Goal: Information Seeking & Learning: Learn about a topic

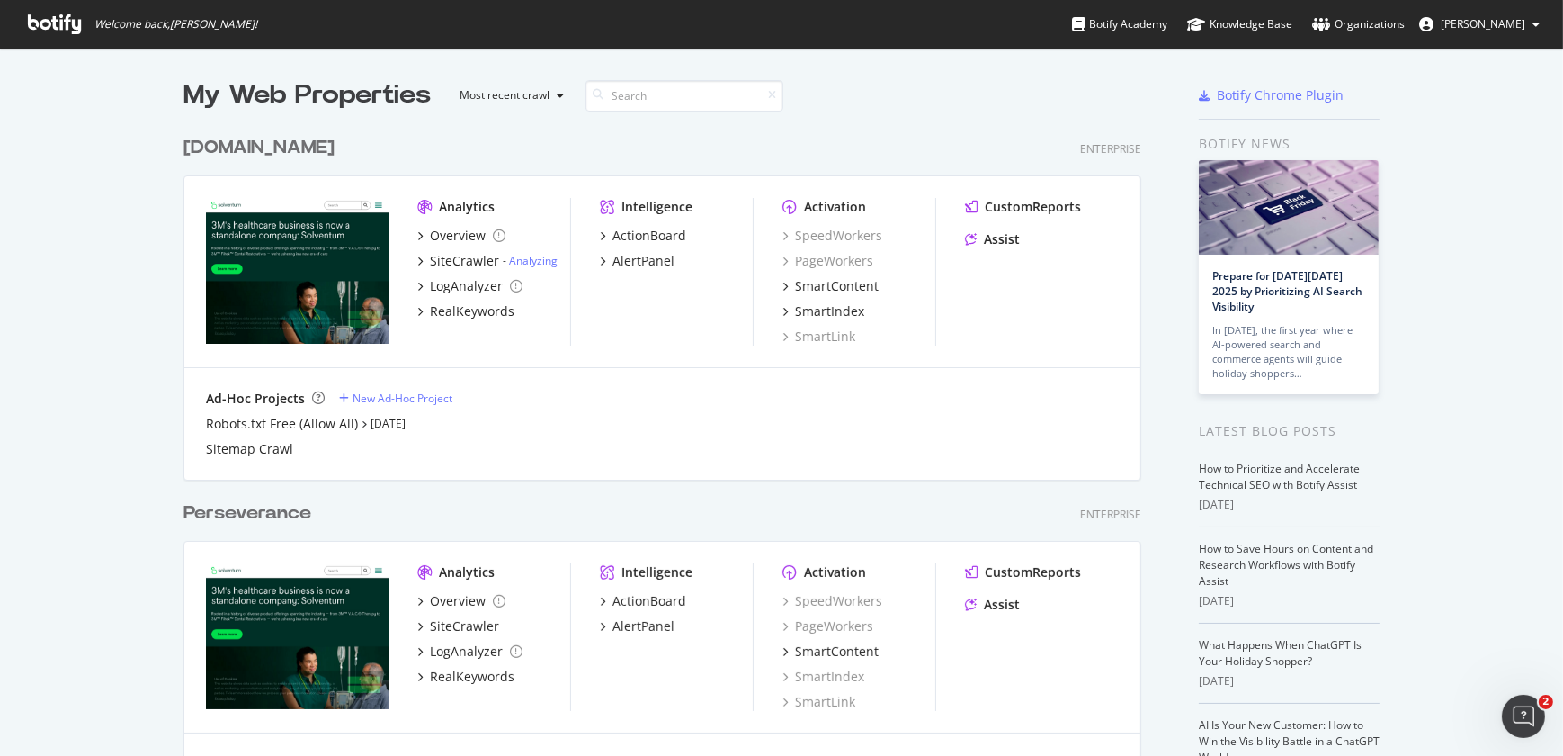
click at [289, 151] on div "[DOMAIN_NAME]" at bounding box center [259, 148] width 151 height 26
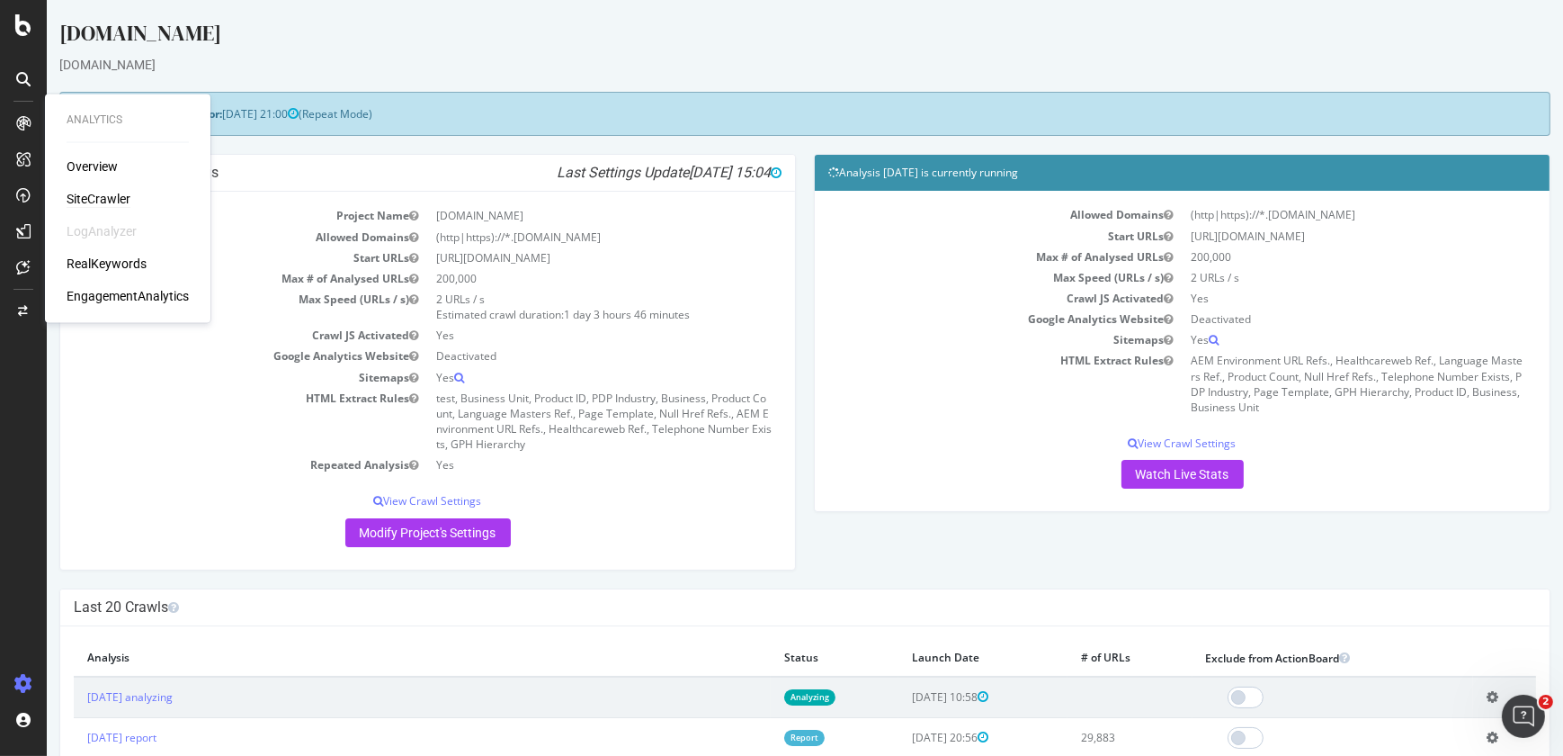
click at [96, 197] on div "SiteCrawler" at bounding box center [99, 199] width 64 height 18
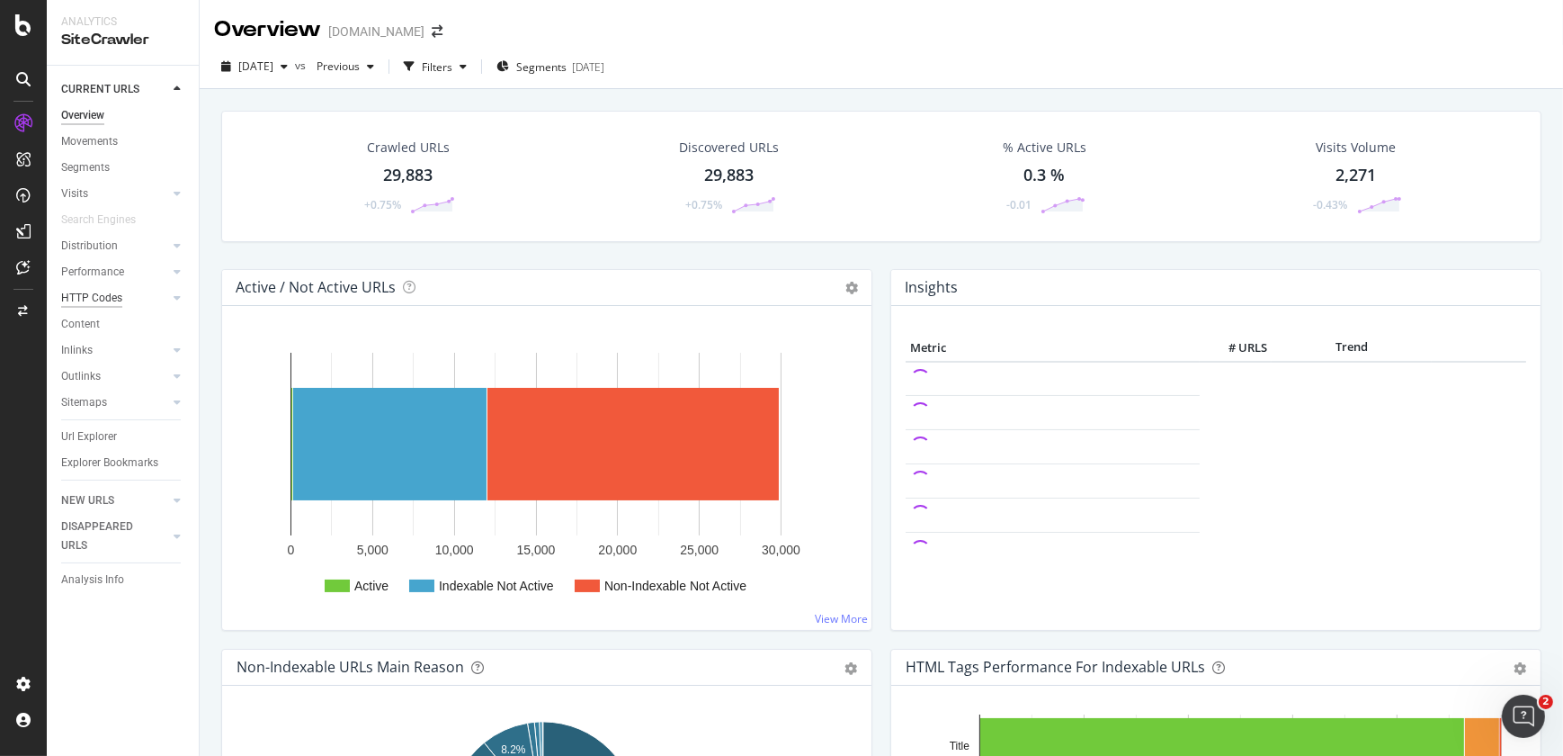
click at [93, 306] on div "HTTP Codes" at bounding box center [91, 298] width 61 height 19
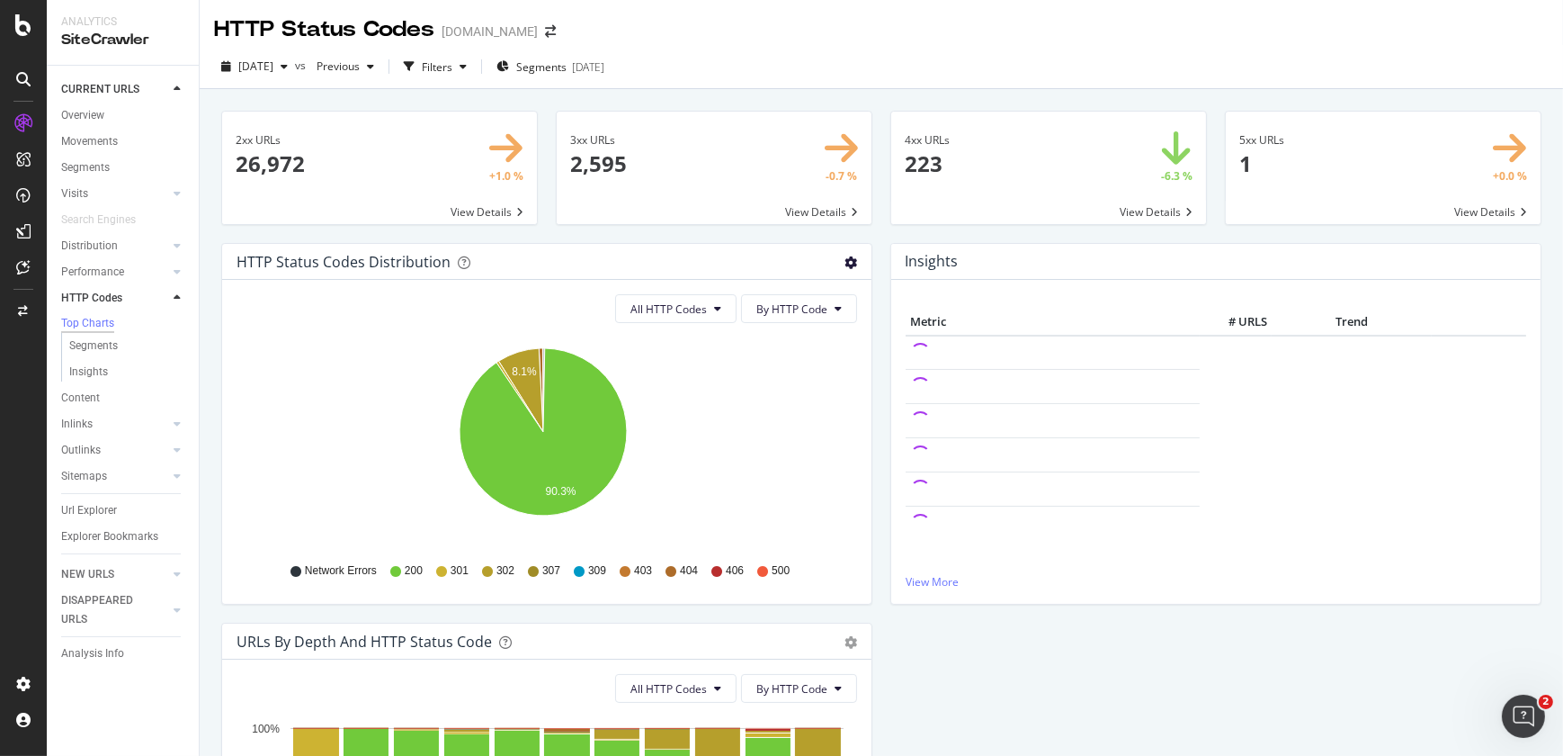
click at [849, 258] on icon "gear" at bounding box center [851, 262] width 13 height 13
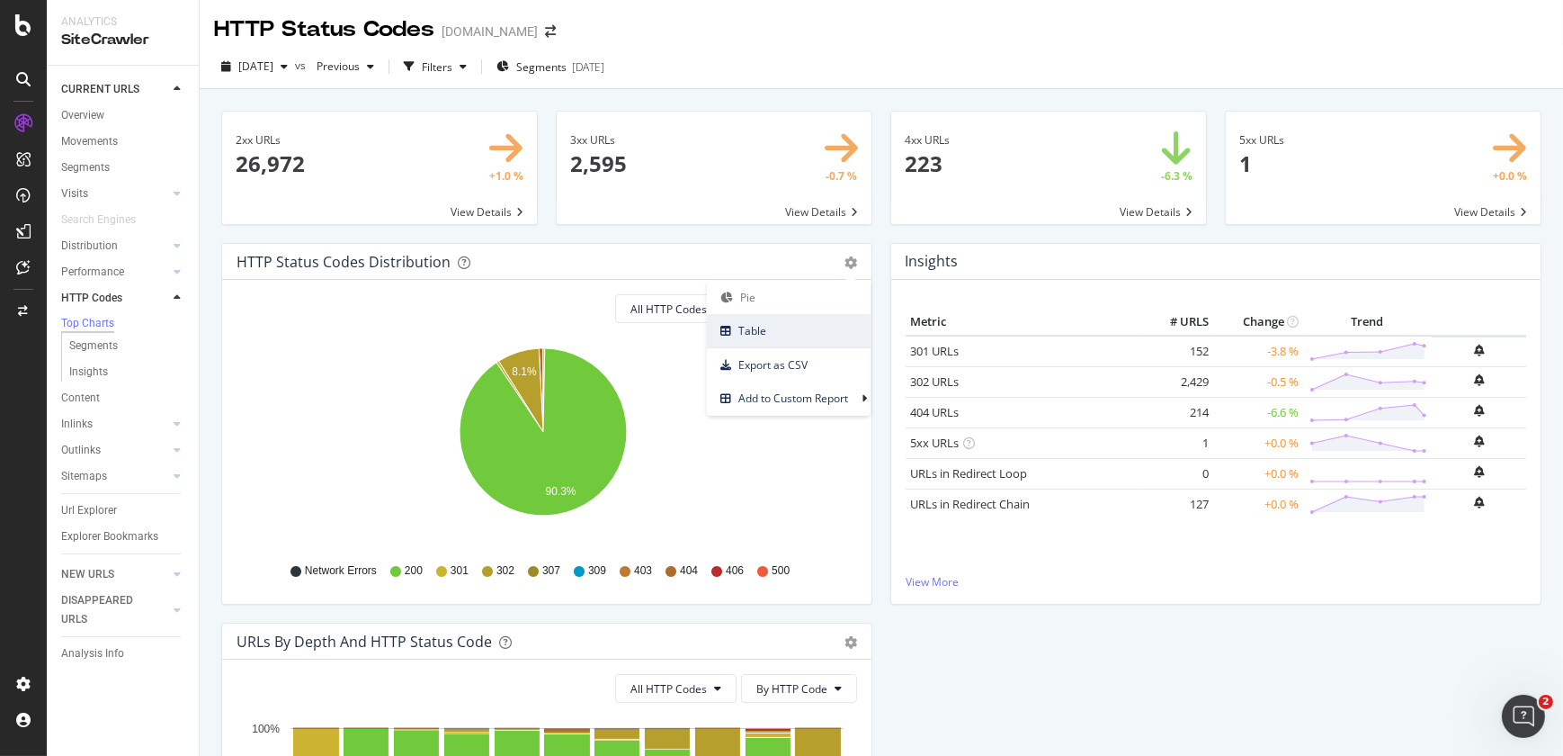
click at [774, 334] on span "Table" at bounding box center [789, 330] width 164 height 24
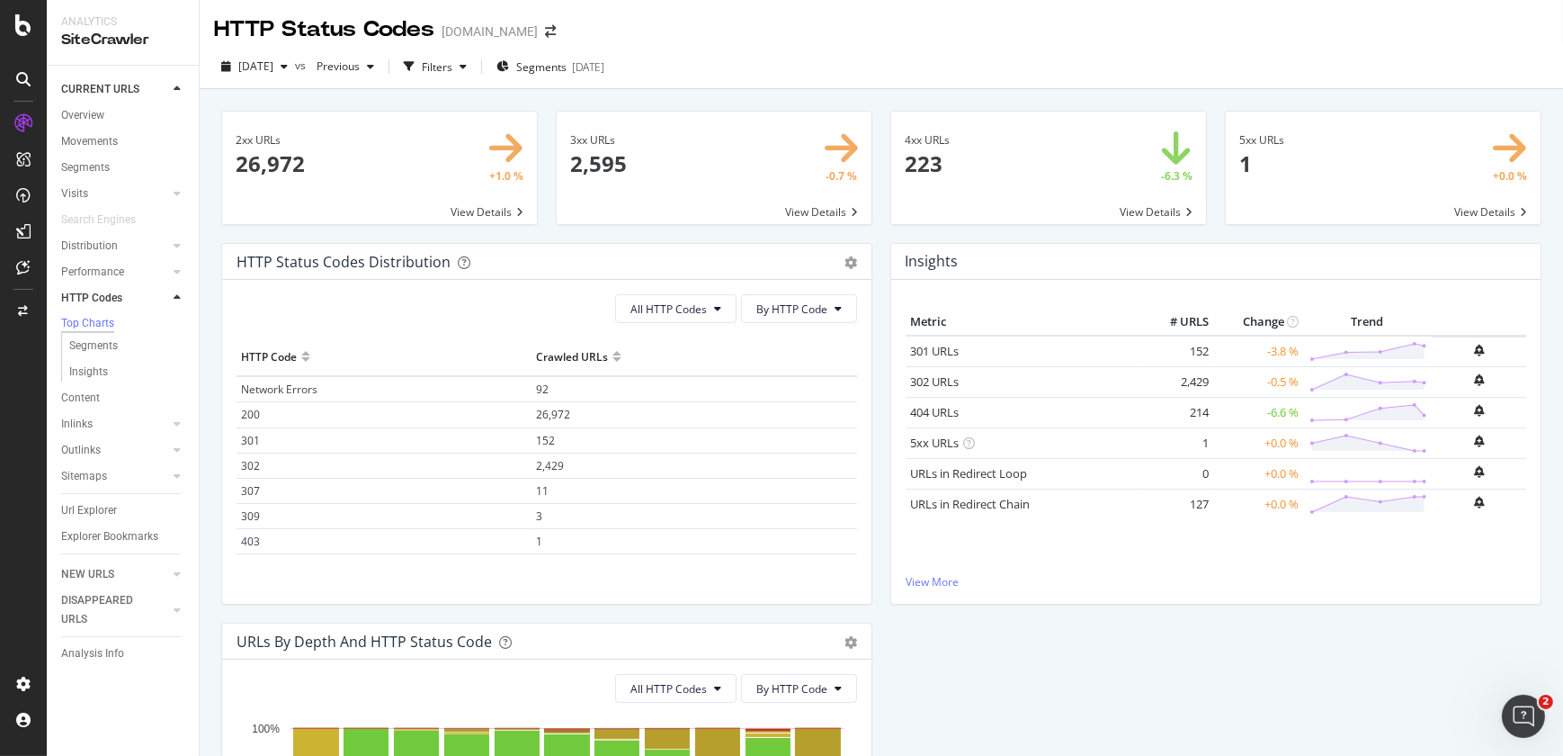
click at [254, 540] on span "403" at bounding box center [250, 540] width 19 height 15
click at [918, 169] on span at bounding box center [1048, 168] width 315 height 112
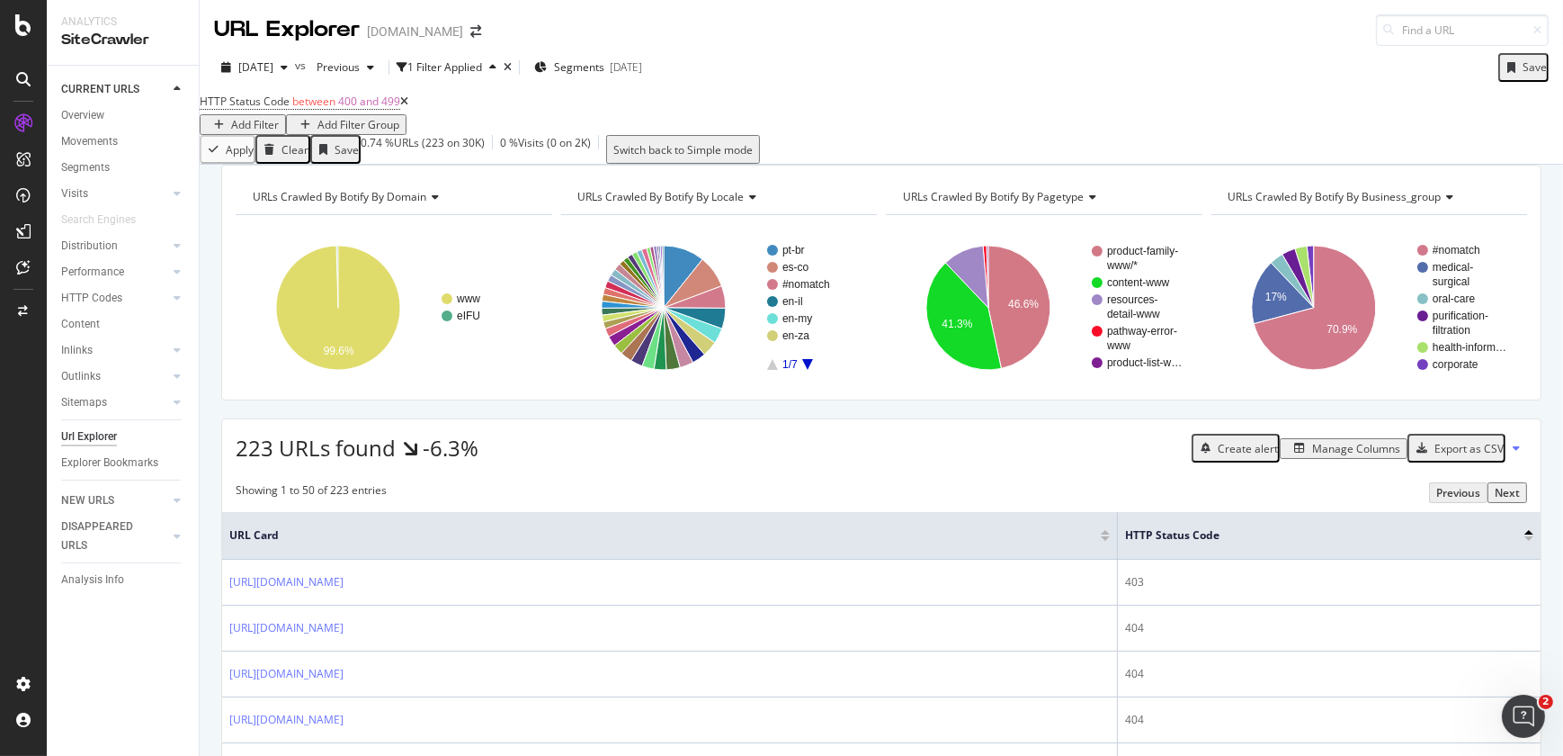
click at [279, 117] on div "Add Filter" at bounding box center [255, 124] width 48 height 15
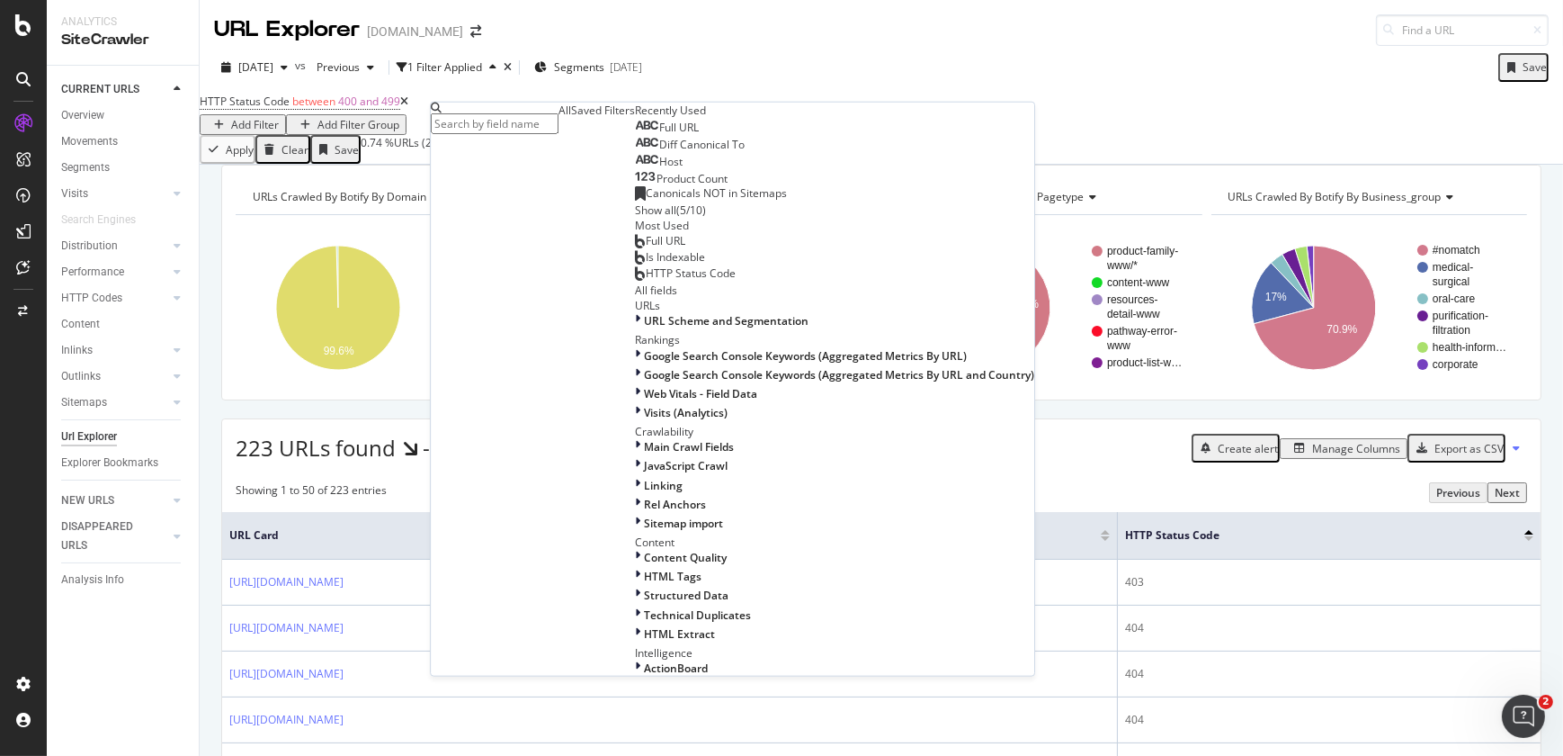
click at [659, 169] on span "Host" at bounding box center [670, 161] width 23 height 15
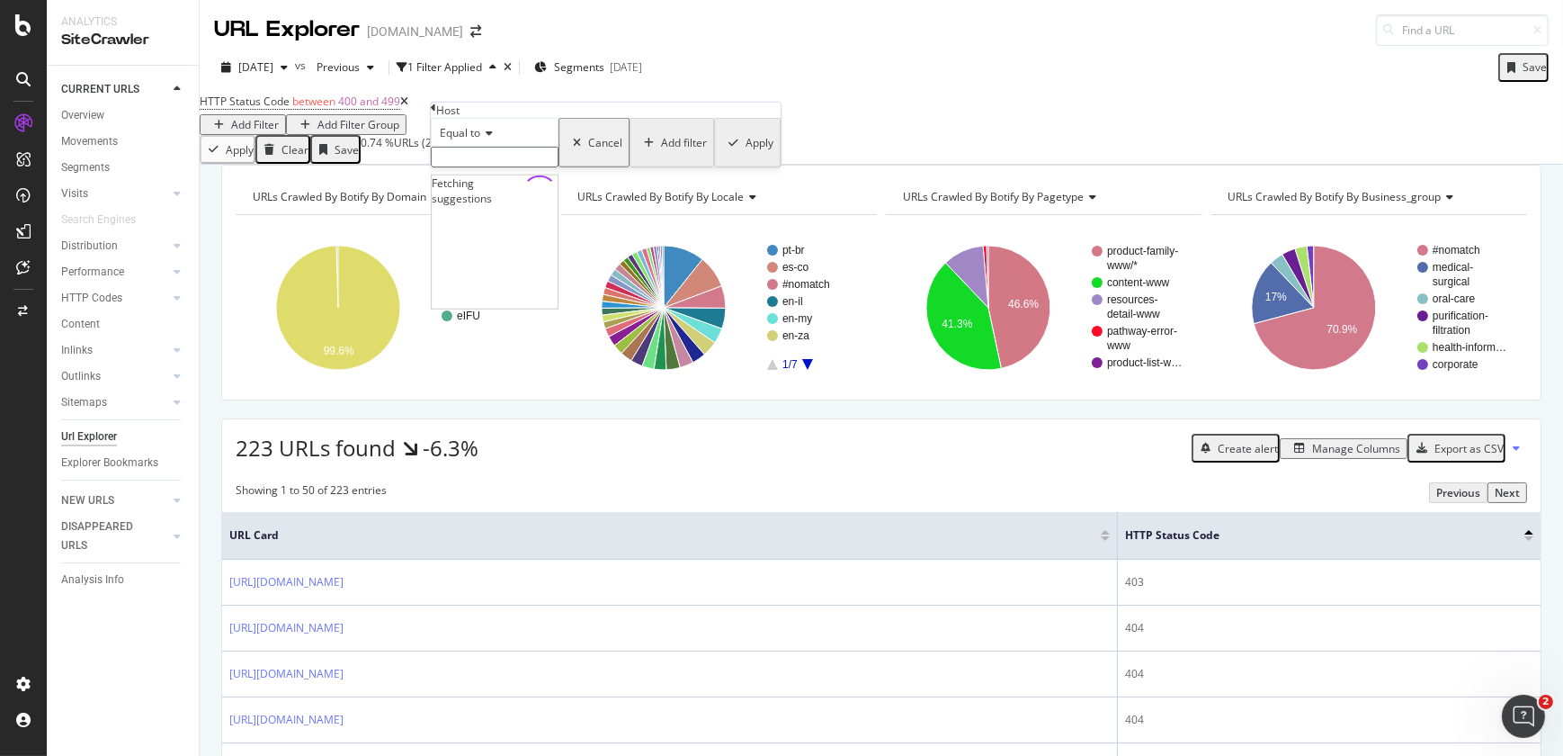
click at [479, 167] on input "text" at bounding box center [495, 157] width 128 height 21
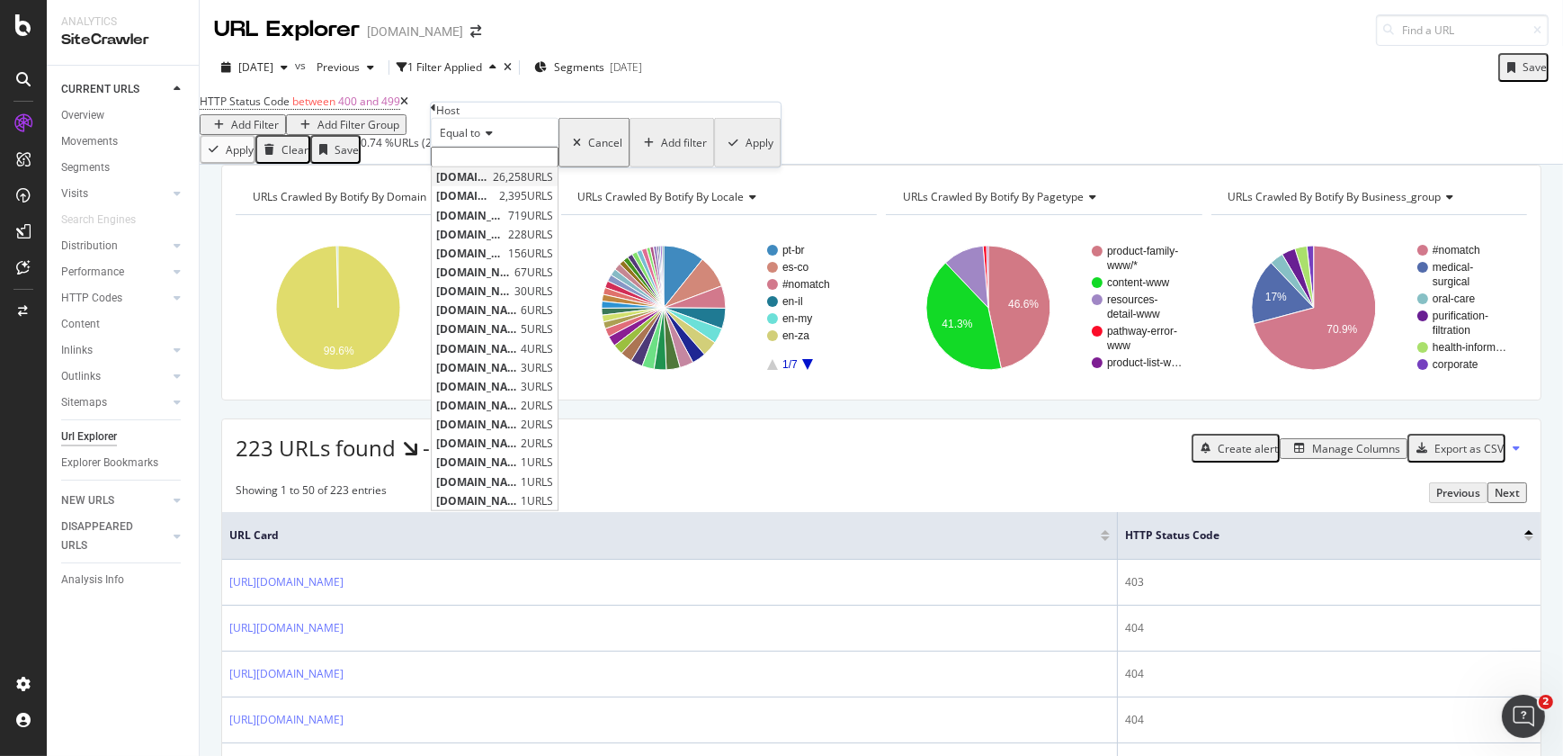
click at [488, 184] on span "[DOMAIN_NAME]" at bounding box center [462, 176] width 52 height 15
type input "[DOMAIN_NAME]"
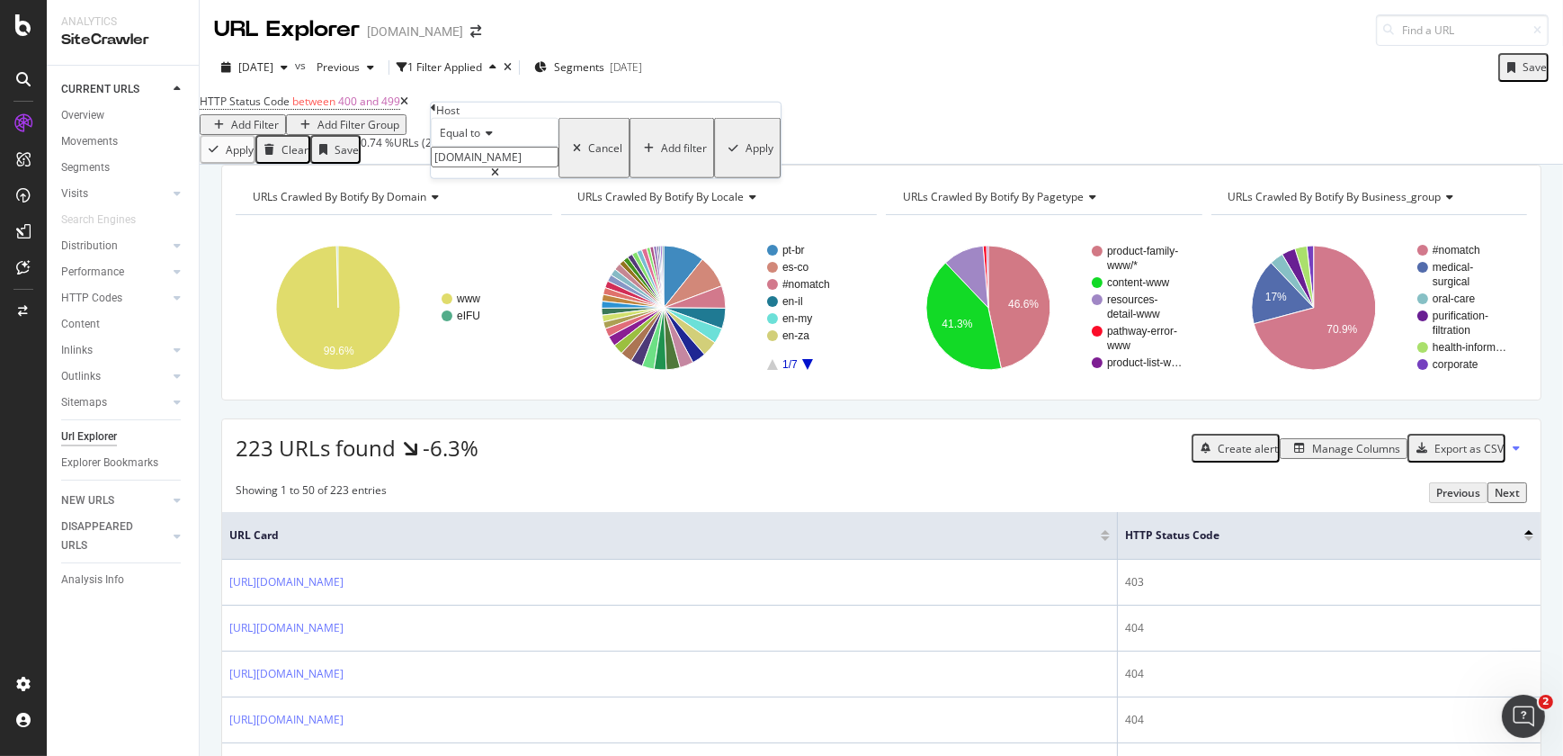
click at [746, 156] on div "Apply" at bounding box center [760, 147] width 28 height 15
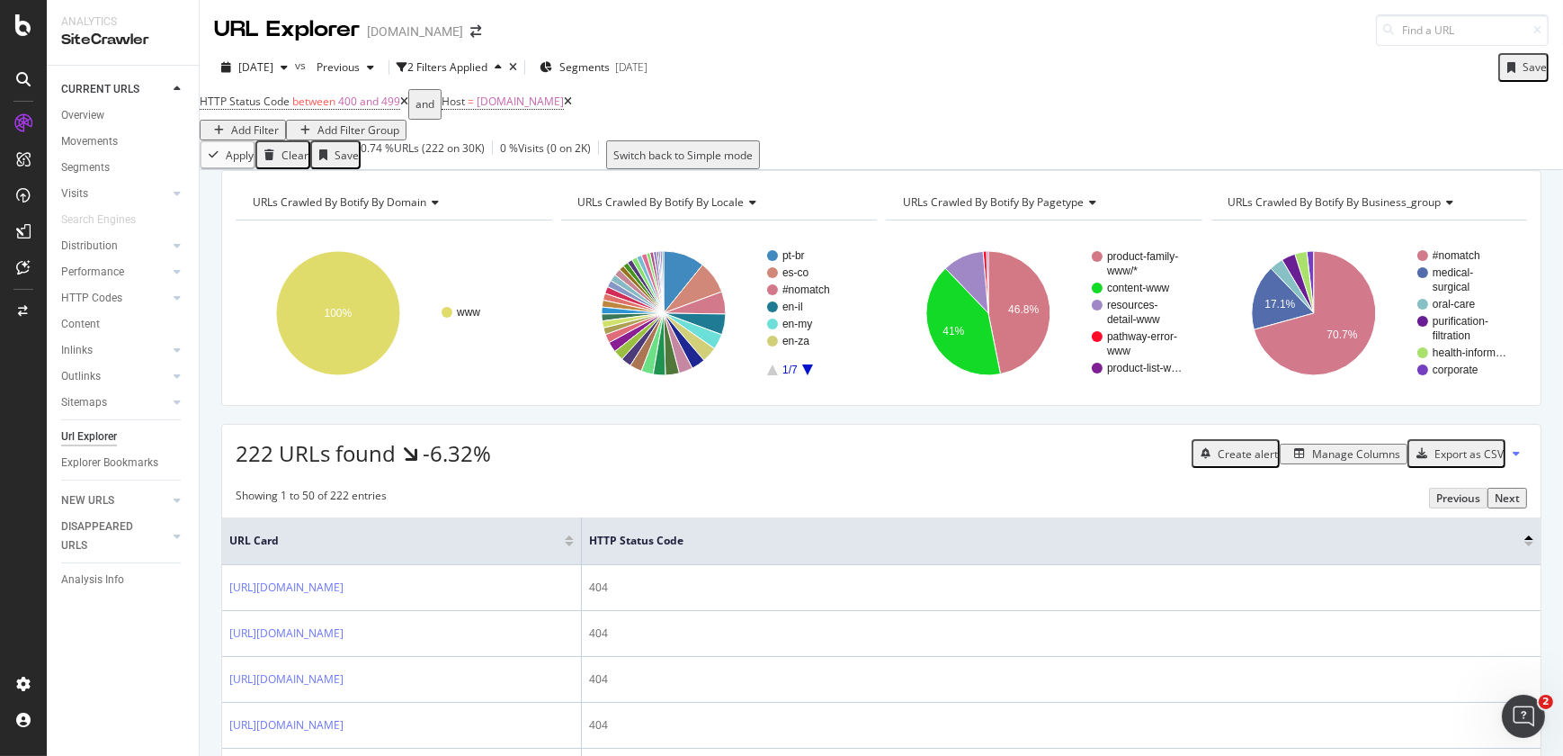
click at [279, 122] on div "Add Filter" at bounding box center [255, 129] width 48 height 15
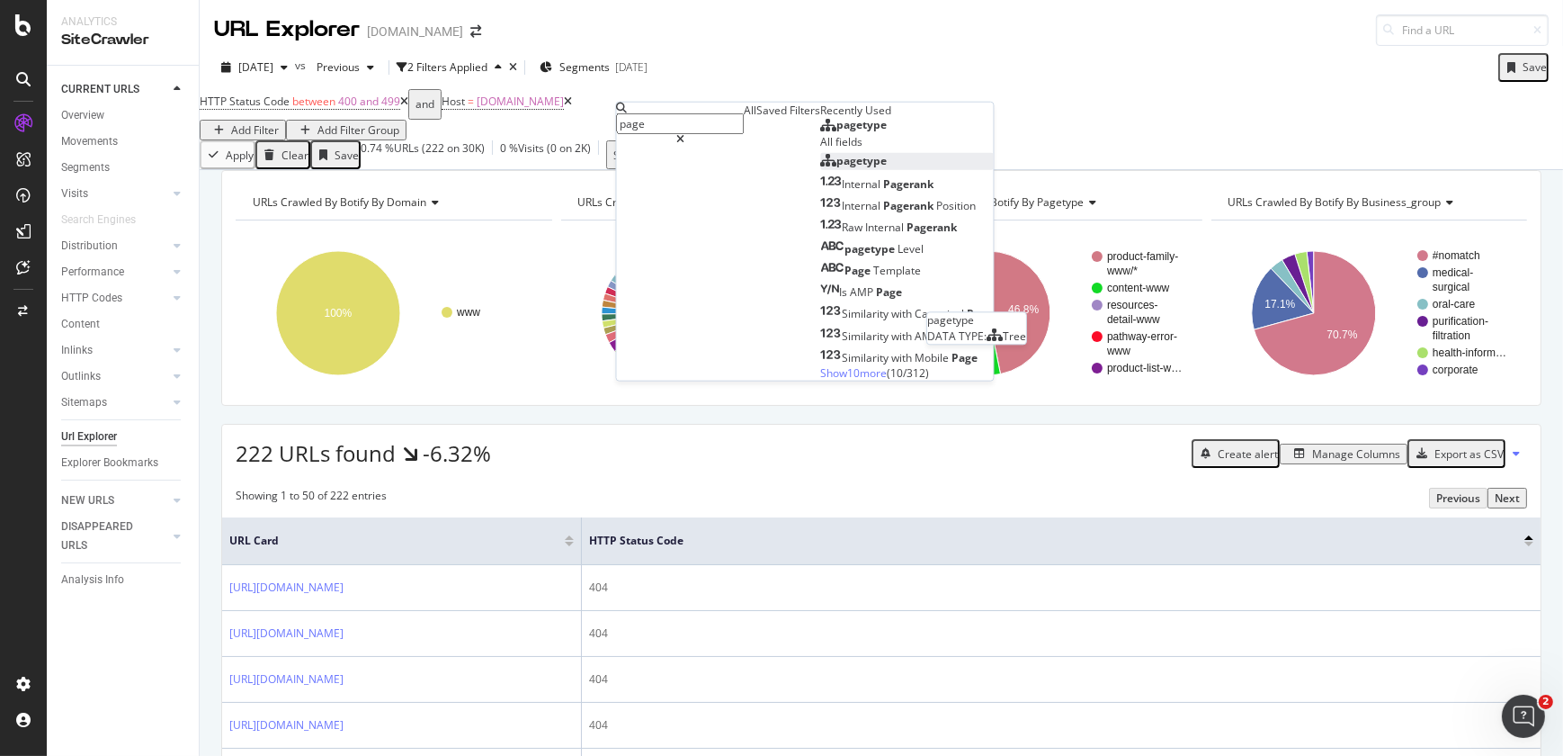
type input "page"
click at [837, 168] on span "pagetype" at bounding box center [862, 160] width 50 height 15
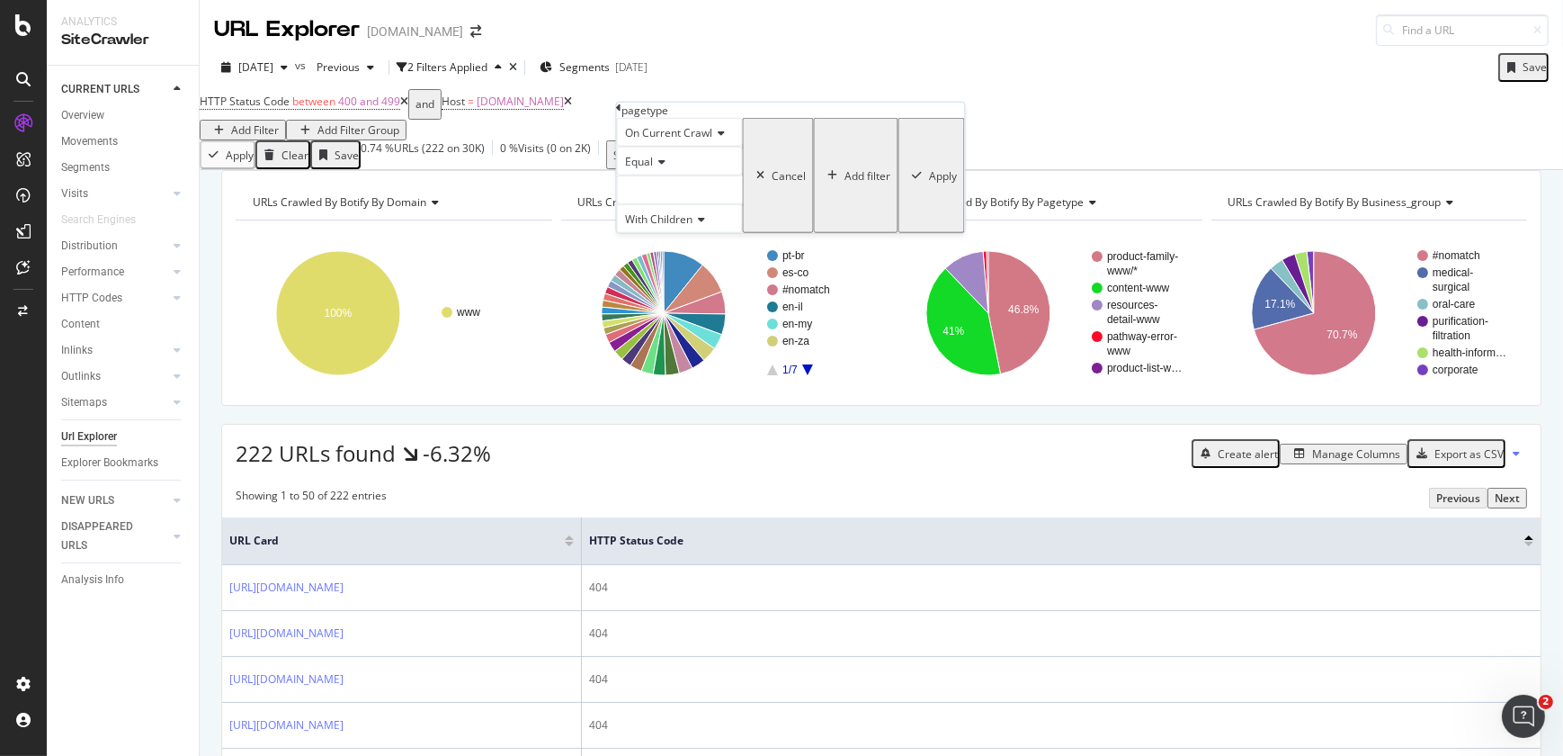
click at [654, 169] on span "Equal" at bounding box center [640, 161] width 28 height 15
click at [666, 213] on div "Not Equal" at bounding box center [680, 203] width 124 height 19
click at [666, 204] on div at bounding box center [680, 189] width 126 height 29
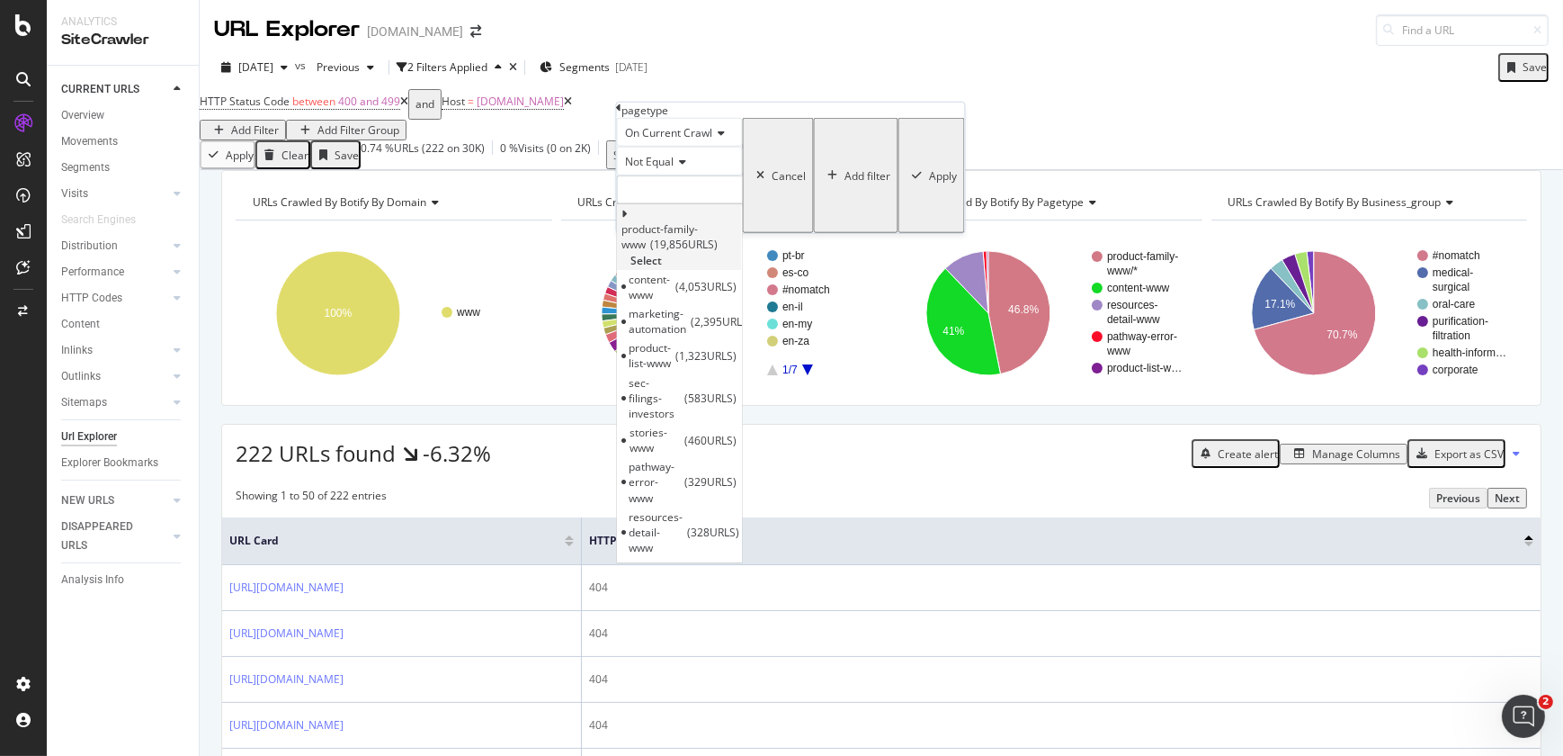
click at [669, 252] on span "product-family-www" at bounding box center [660, 236] width 76 height 31
click at [663, 258] on span "Select" at bounding box center [646, 259] width 31 height 15
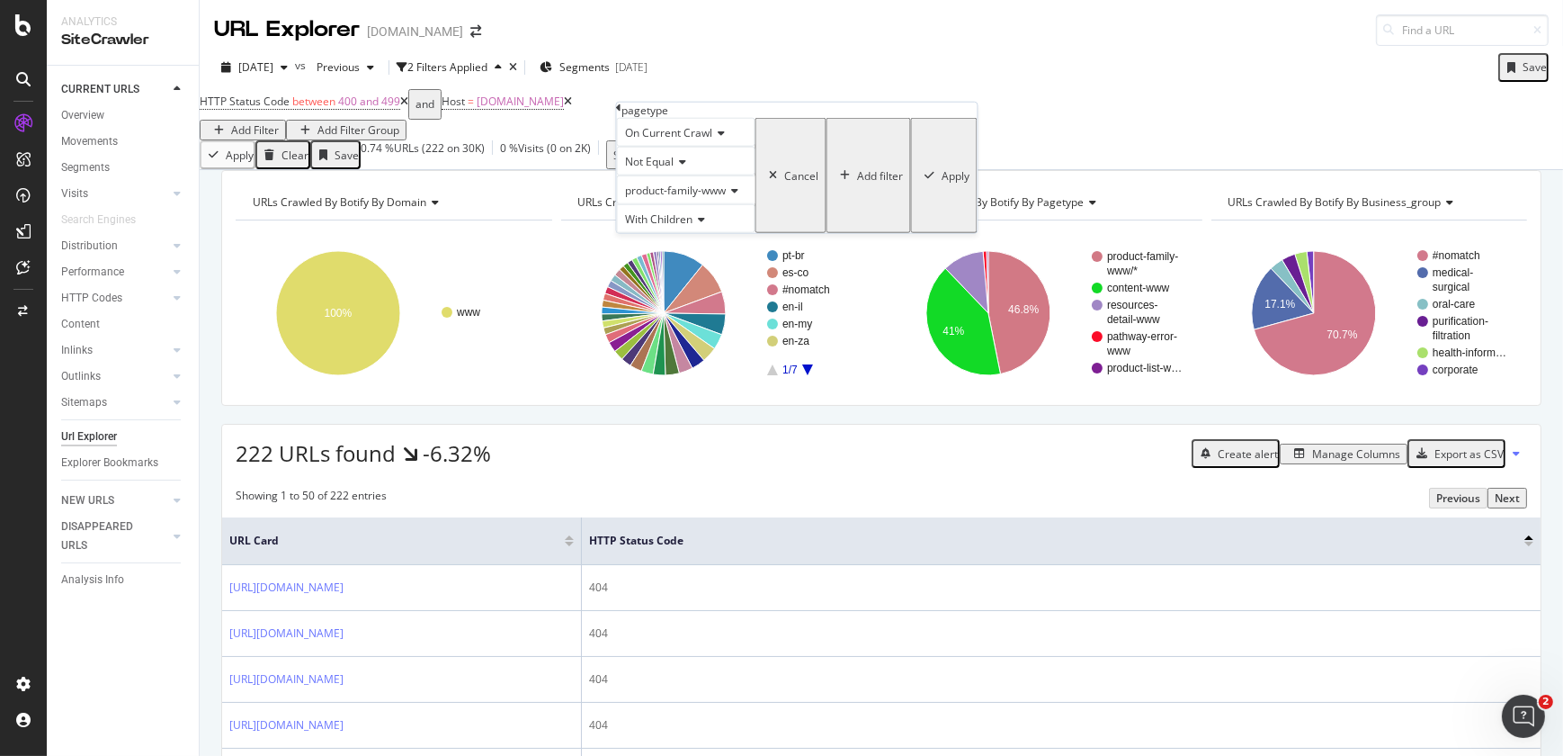
click at [943, 183] on div "Apply" at bounding box center [957, 174] width 28 height 15
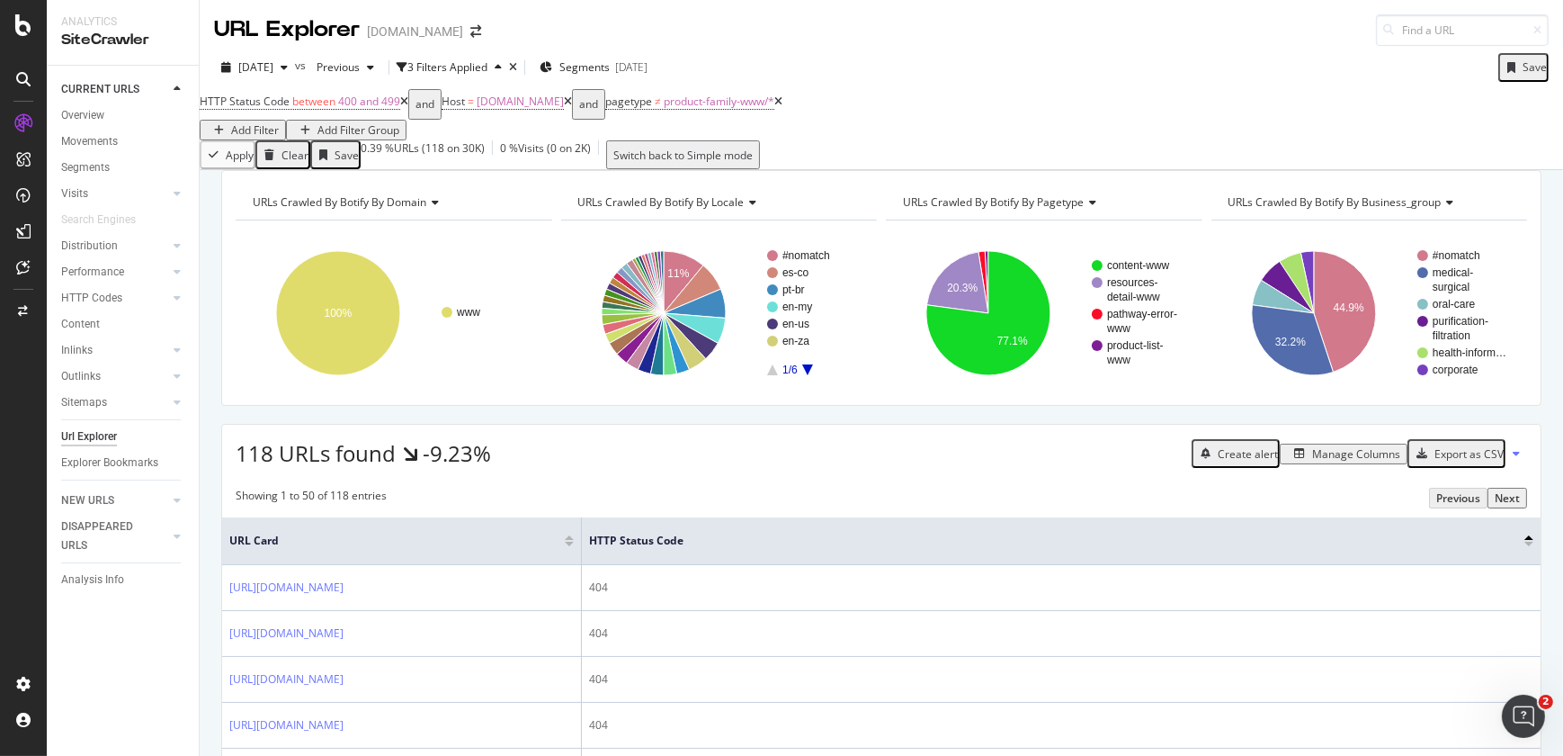
click at [1321, 461] on div "Manage Columns" at bounding box center [1356, 453] width 88 height 15
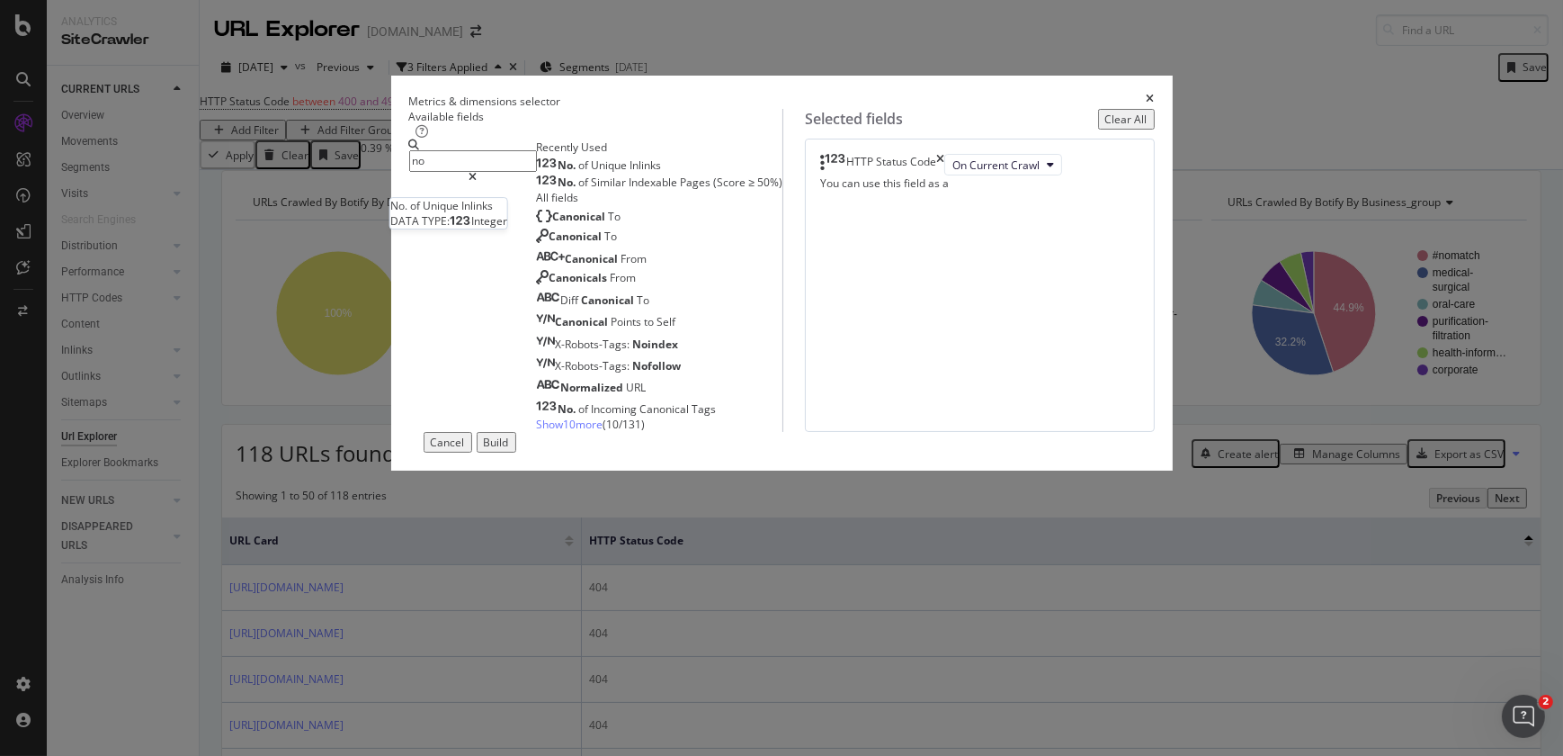
type input "no"
click at [662, 173] on div "No. of Unique Inlinks" at bounding box center [599, 165] width 125 height 14
click at [509, 450] on div "Build" at bounding box center [496, 441] width 25 height 15
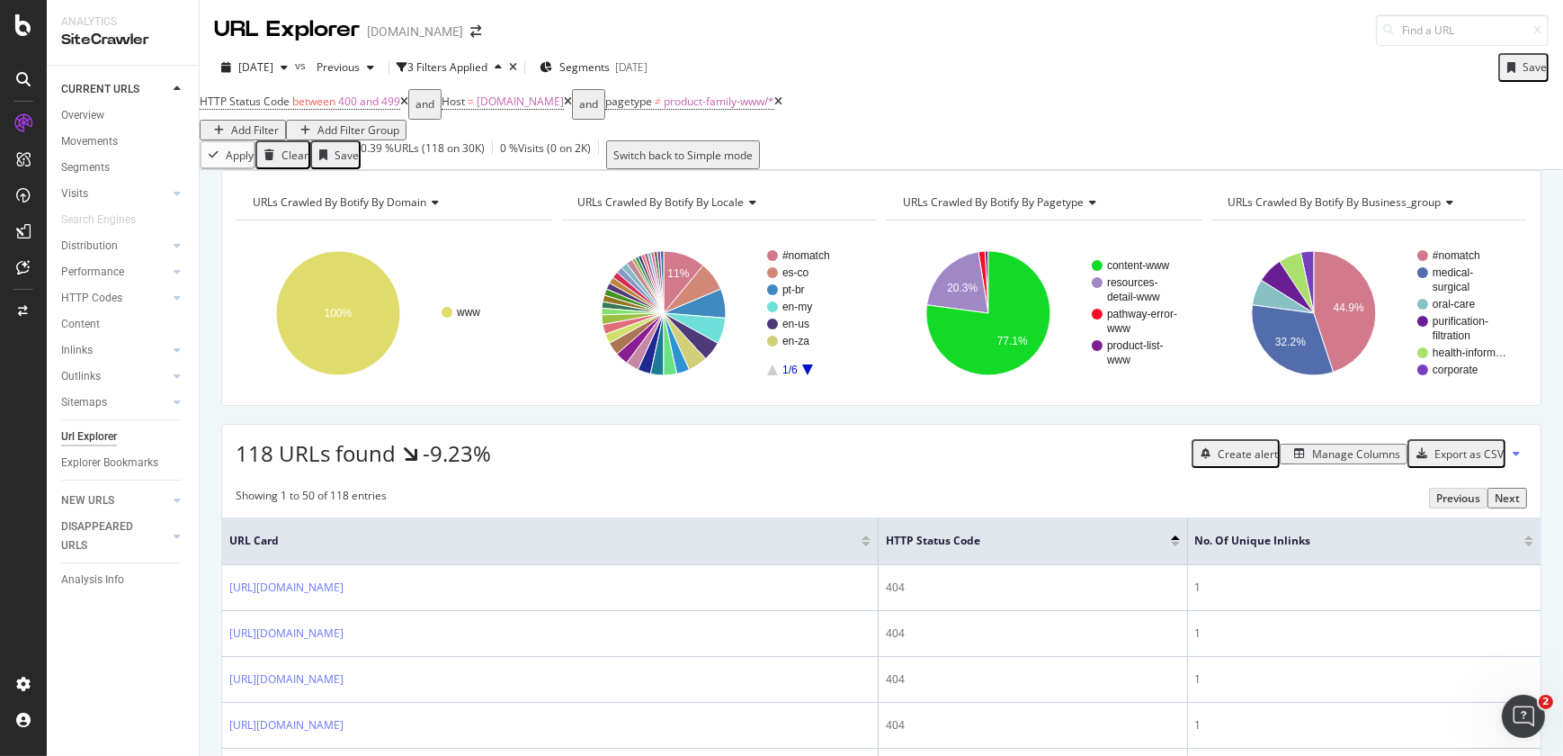
scroll to position [660, 0]
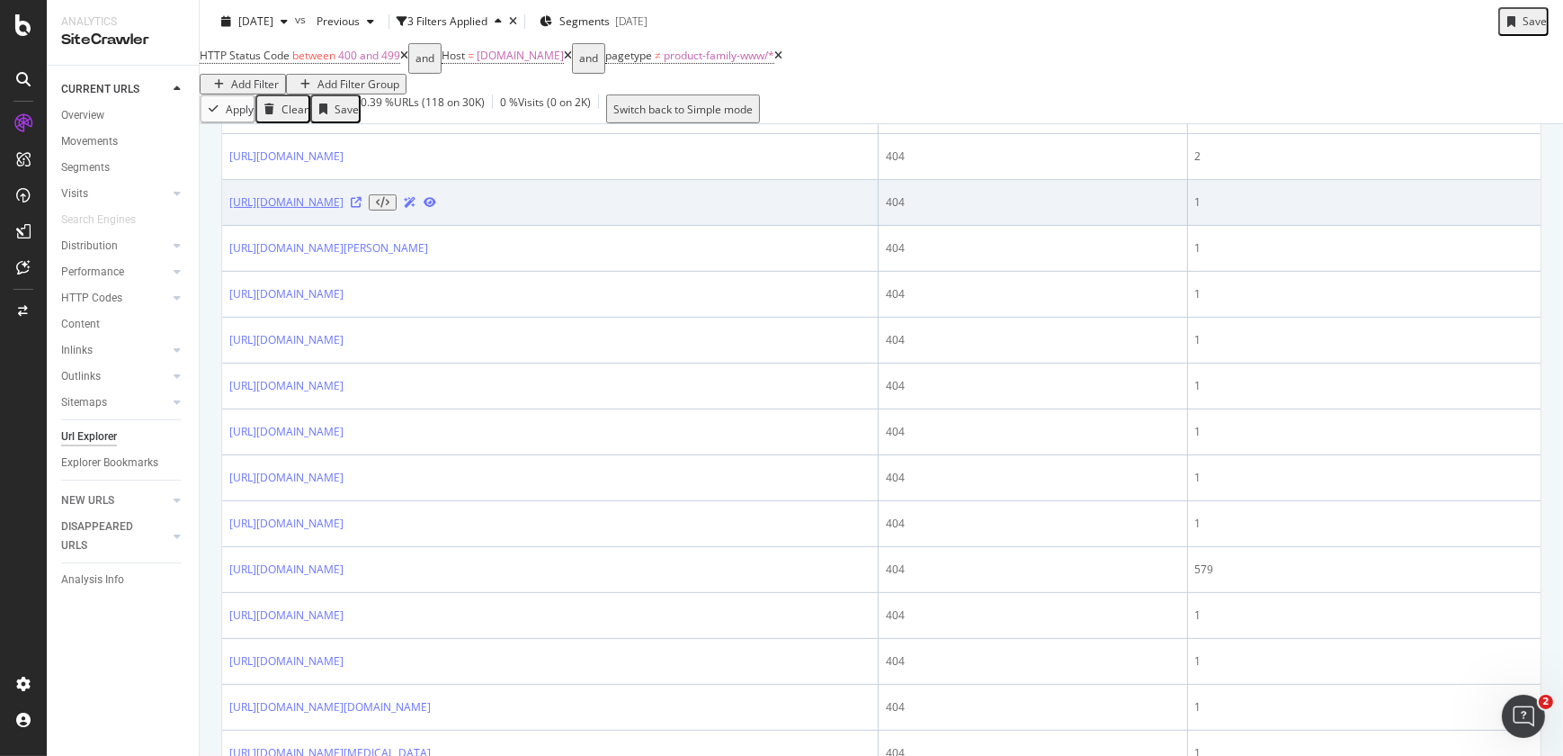
click at [344, 210] on link "[URL][DOMAIN_NAME]" at bounding box center [286, 202] width 114 height 16
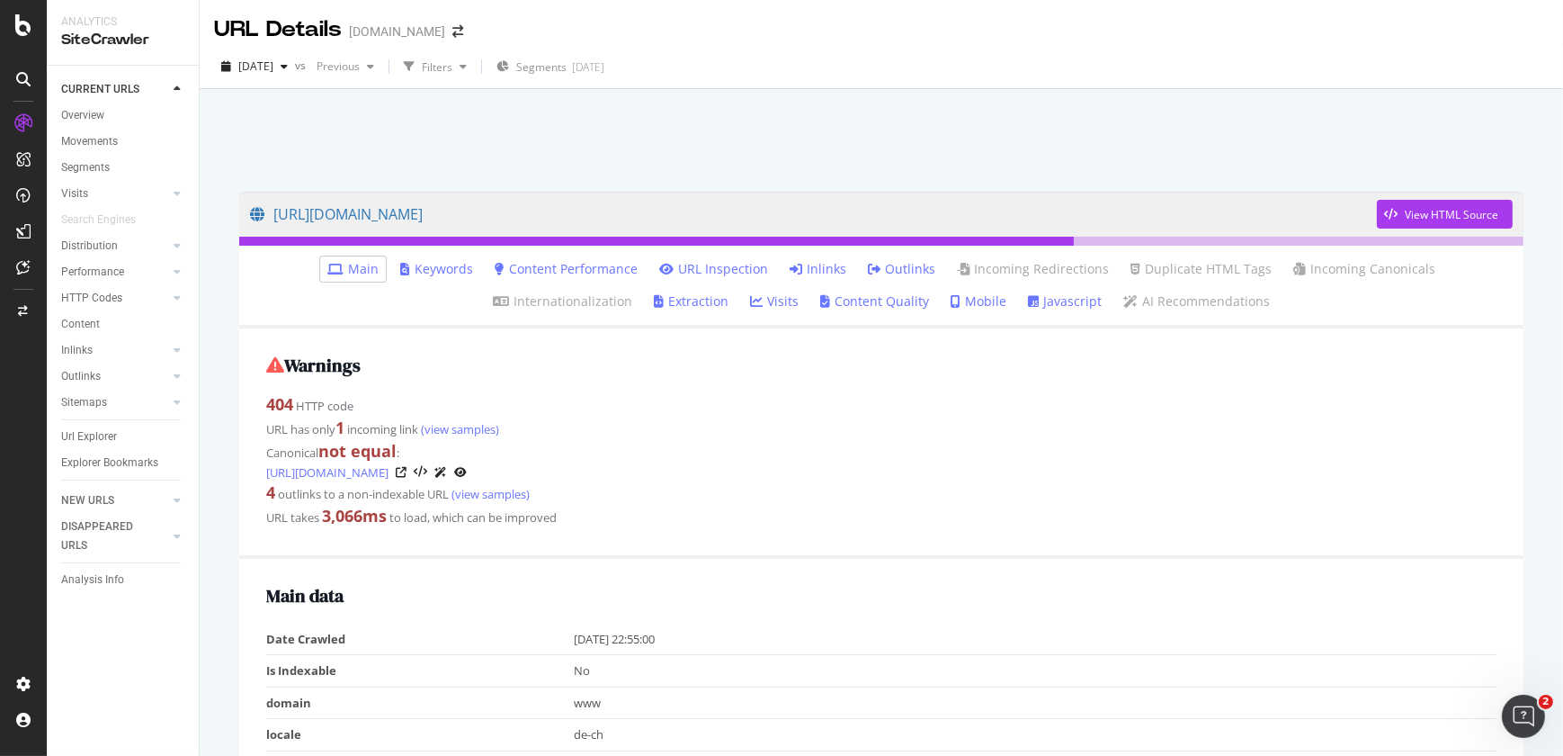
click at [790, 264] on link "Inlinks" at bounding box center [818, 269] width 57 height 18
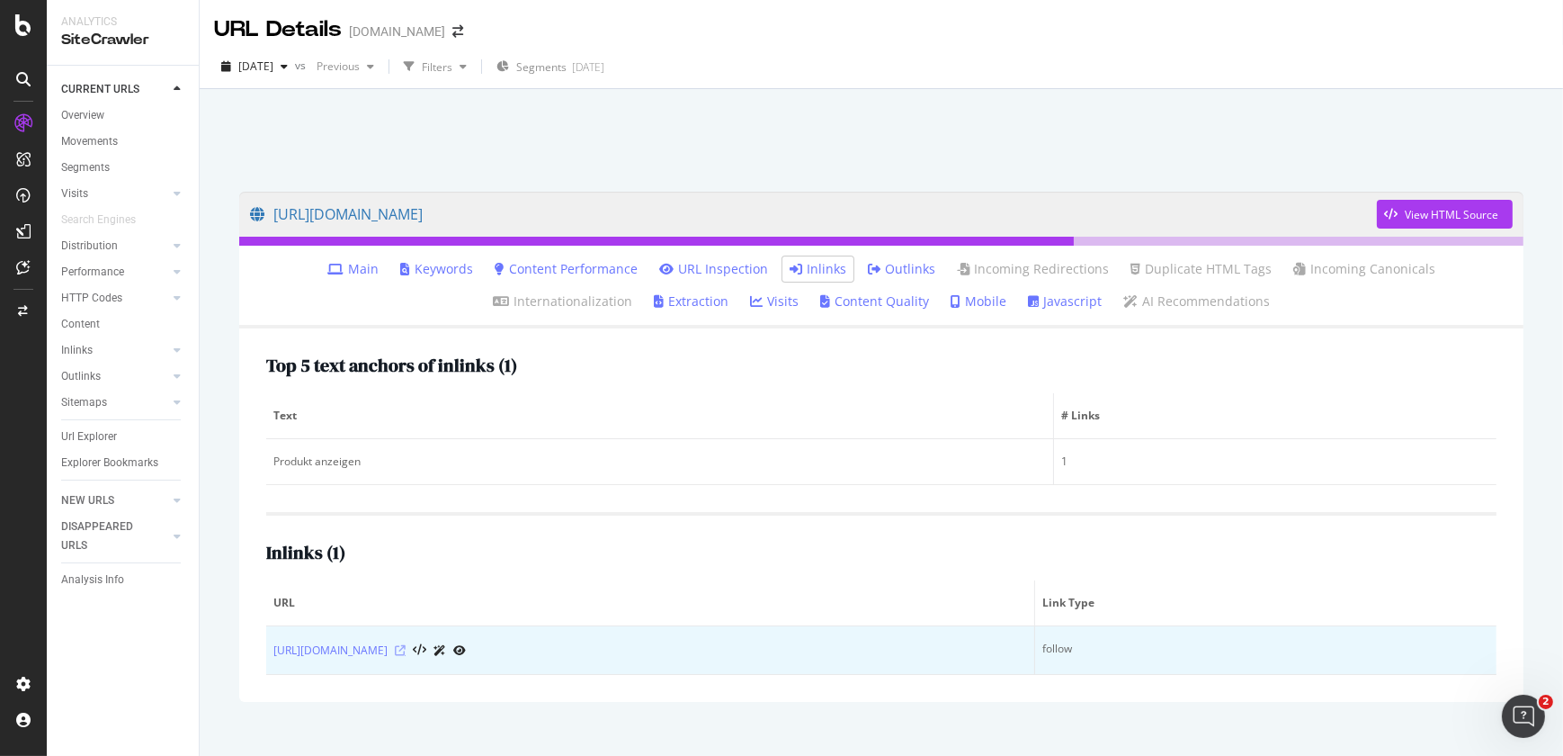
click at [406, 655] on icon at bounding box center [400, 650] width 11 height 11
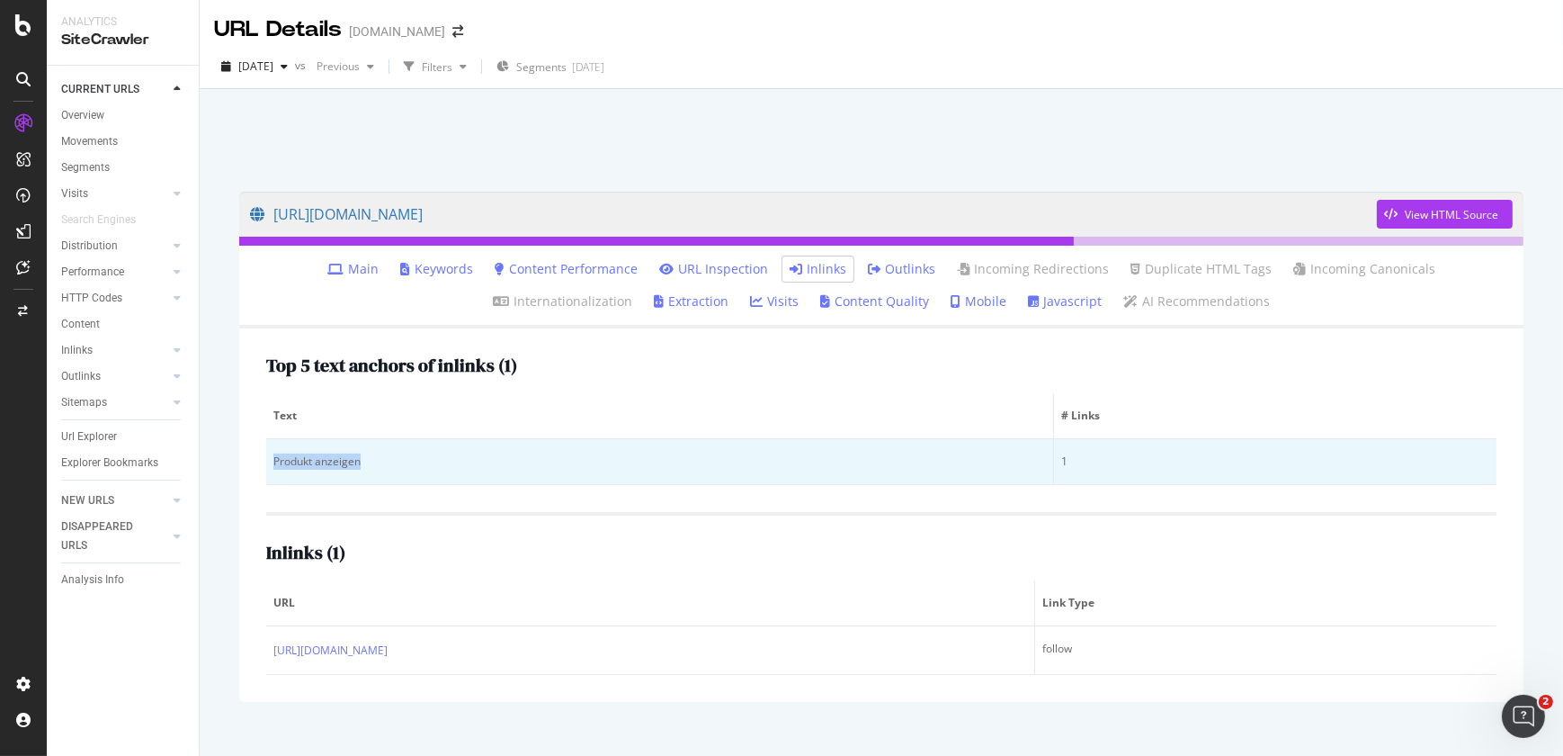
drag, startPoint x: 367, startPoint y: 461, endPoint x: 268, endPoint y: 468, distance: 99.2
click at [268, 468] on td "Produkt anzeigen" at bounding box center [660, 462] width 788 height 46
copy div "Produkt anzeigen"
